Goal: Task Accomplishment & Management: Manage account settings

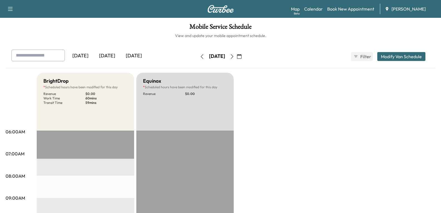
click at [110, 58] on div "[DATE]" at bounding box center [107, 56] width 27 height 13
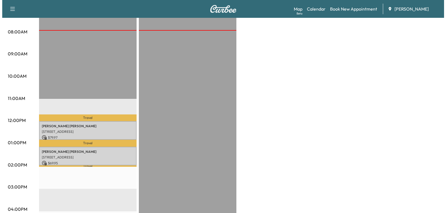
scroll to position [167, 0]
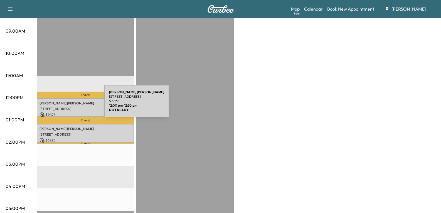
click at [62, 104] on div "[PERSON_NAME] [STREET_ADDRESS] $ 79.97 12:00 pm - 12:50 pm" at bounding box center [85, 107] width 97 height 19
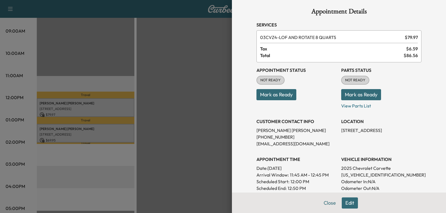
scroll to position [0, 0]
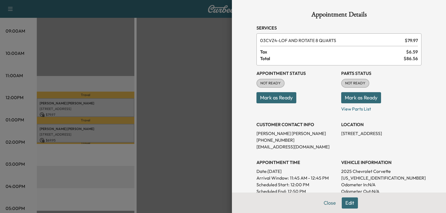
click at [345, 204] on button "Edit" at bounding box center [349, 202] width 16 height 11
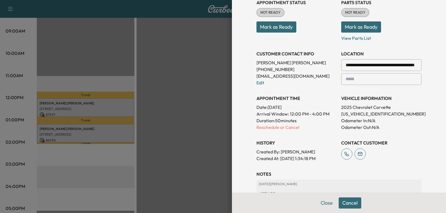
scroll to position [84, 0]
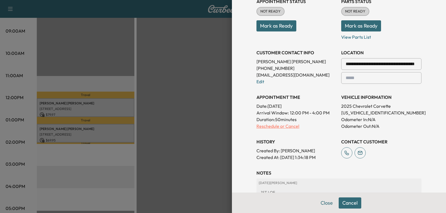
click at [276, 127] on p "Reschedule or Cancel" at bounding box center [296, 126] width 80 height 7
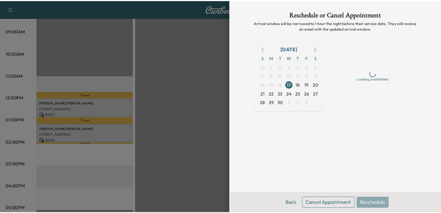
scroll to position [0, 0]
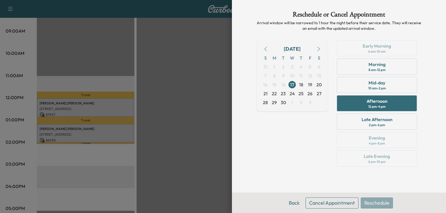
click at [332, 202] on button "Cancel Appointment" at bounding box center [331, 202] width 53 height 11
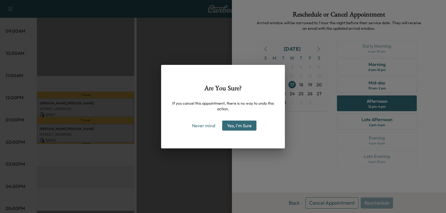
click at [241, 126] on button "Yes, I'm Sure" at bounding box center [239, 126] width 34 height 10
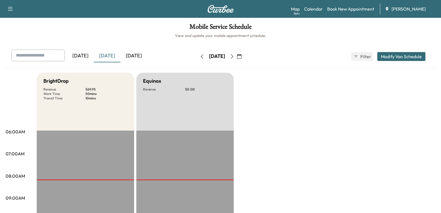
click at [135, 56] on div "[DATE]" at bounding box center [134, 56] width 27 height 13
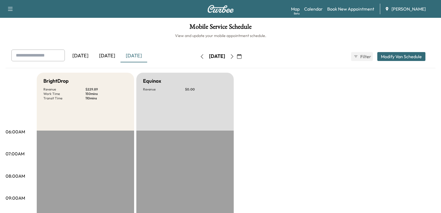
click at [106, 55] on div "[DATE]" at bounding box center [107, 56] width 27 height 13
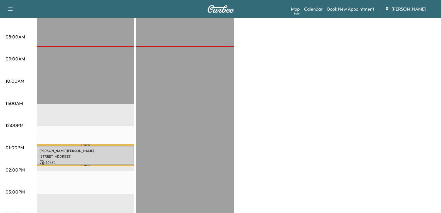
scroll to position [167, 0]
